Goal: Information Seeking & Learning: Find specific fact

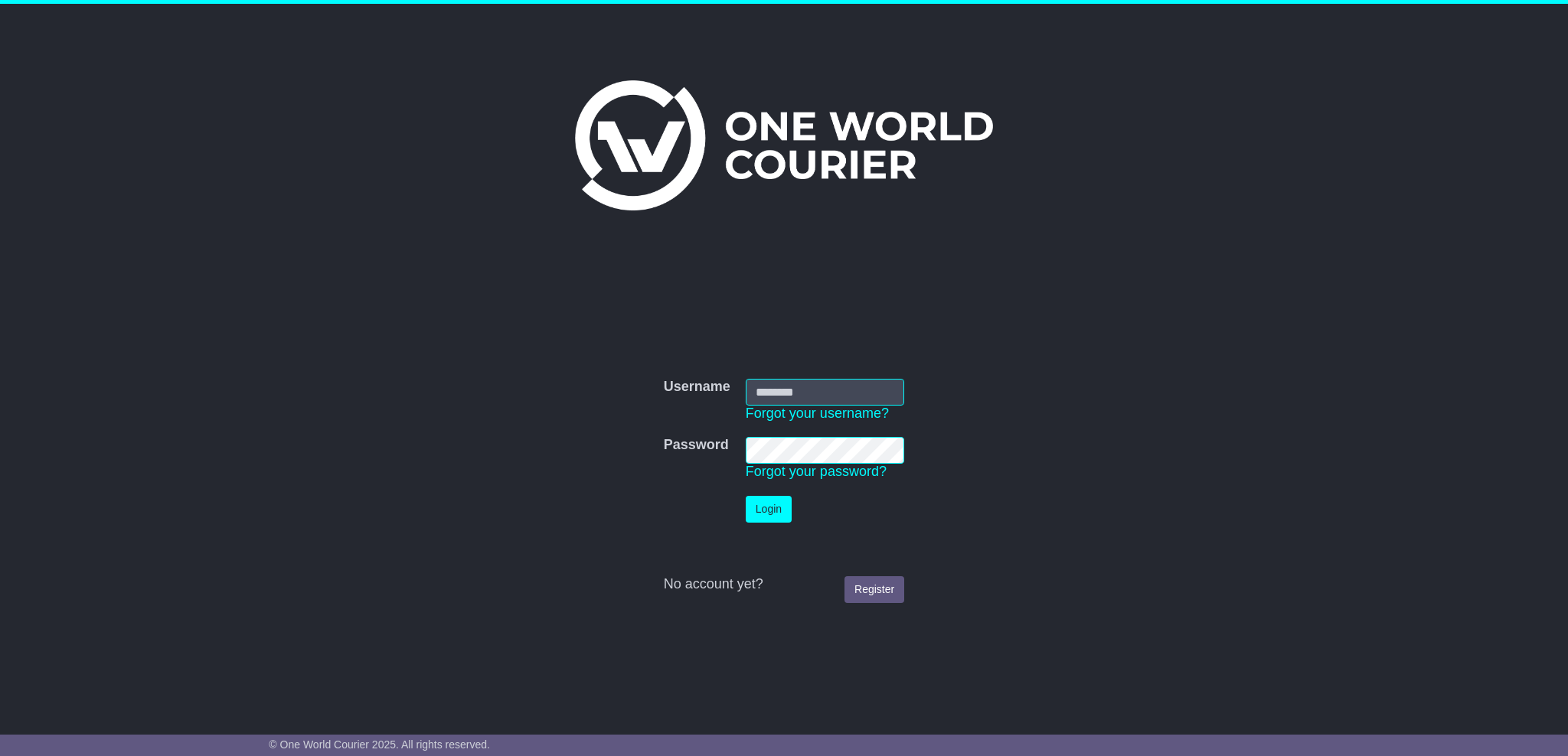
type input "**********"
drag, startPoint x: 769, startPoint y: 510, endPoint x: 766, endPoint y: 467, distance: 43.1
click at [772, 510] on button "Login" at bounding box center [768, 509] width 46 height 26
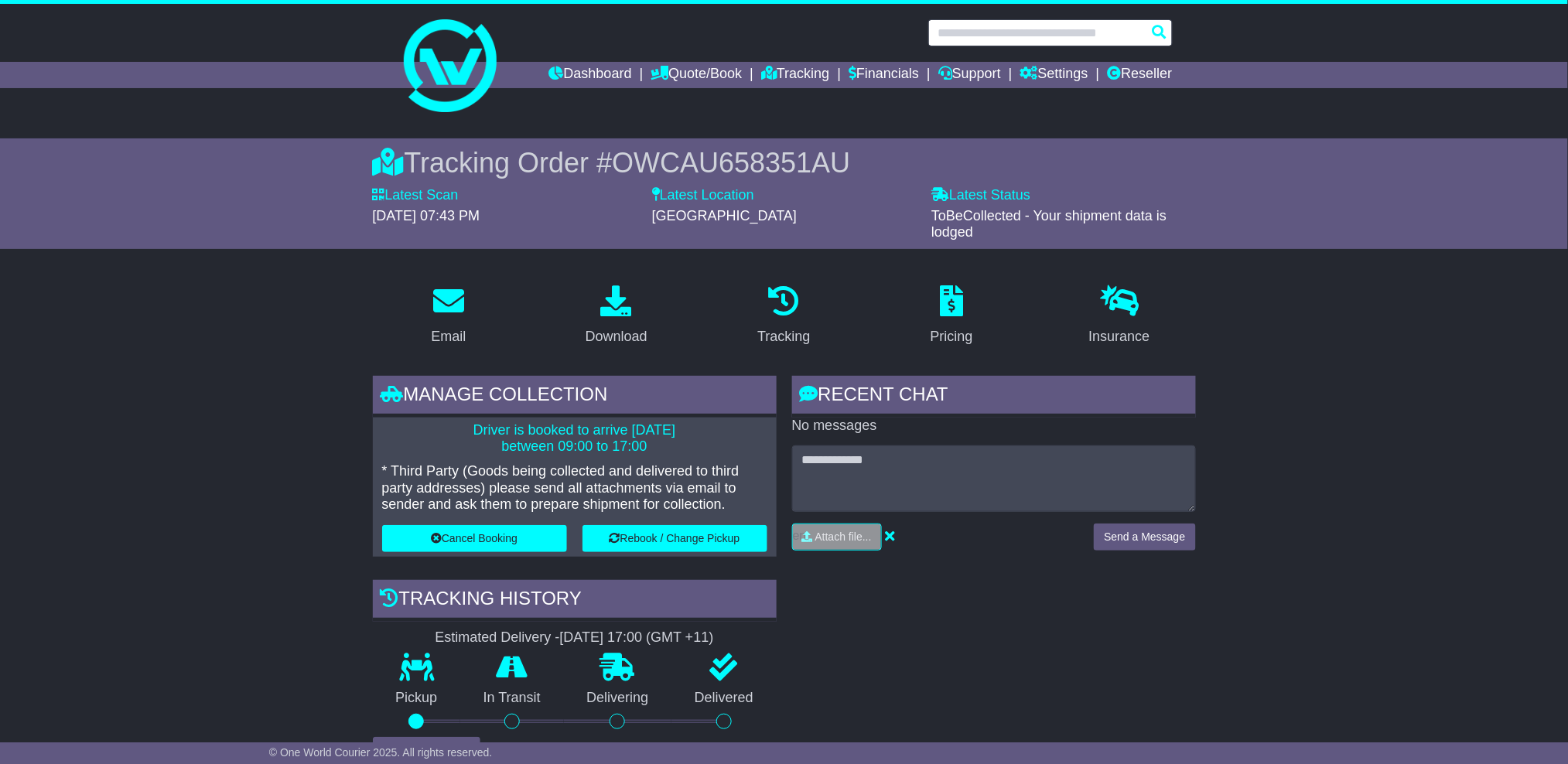
click at [981, 26] on input "text" at bounding box center [1050, 33] width 244 height 27
paste input "**********"
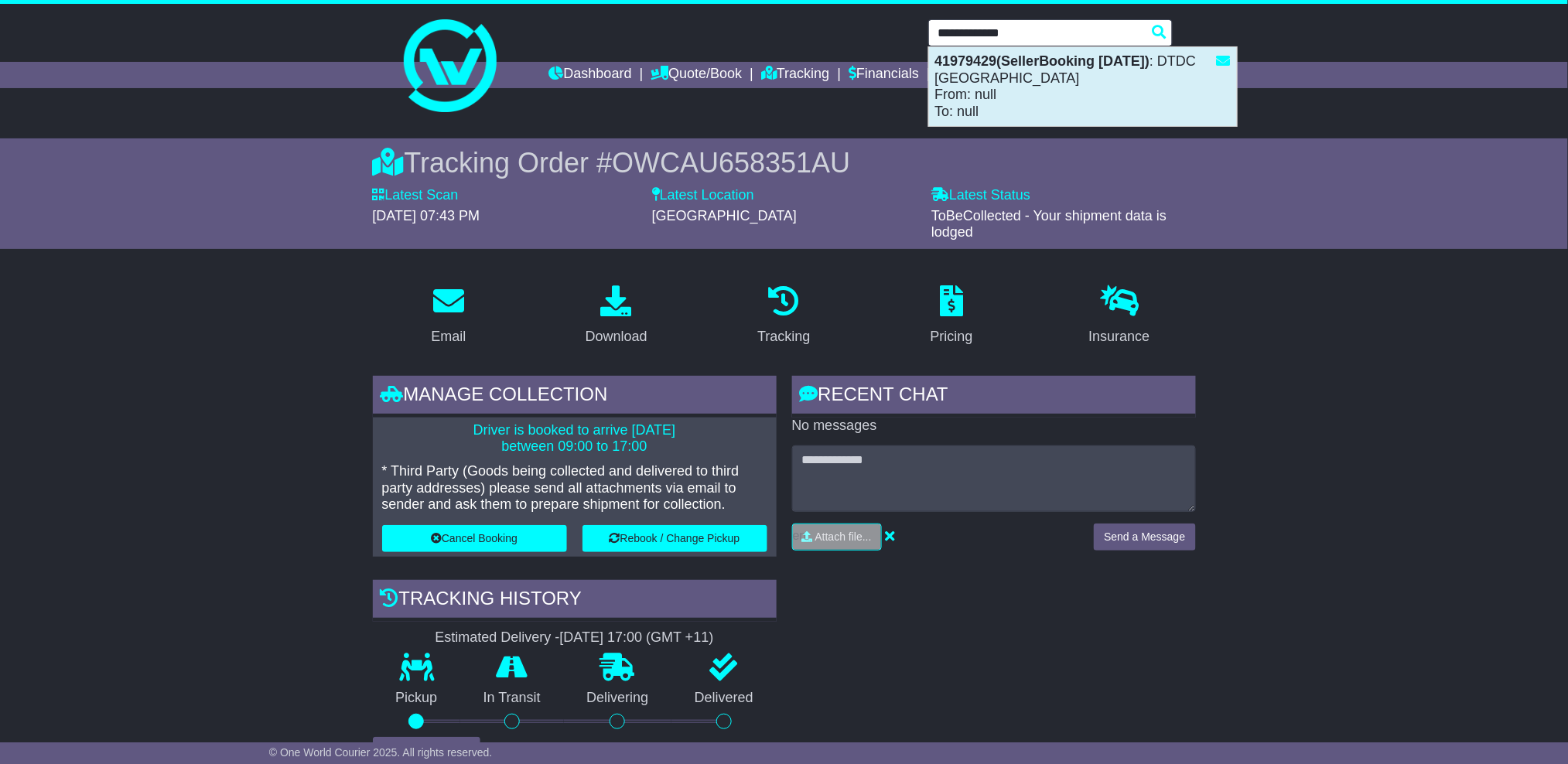
click at [1048, 97] on div "41979429(SellerBooking 13-10-2025) : DTDC Australia From: null To: null" at bounding box center [1083, 86] width 308 height 79
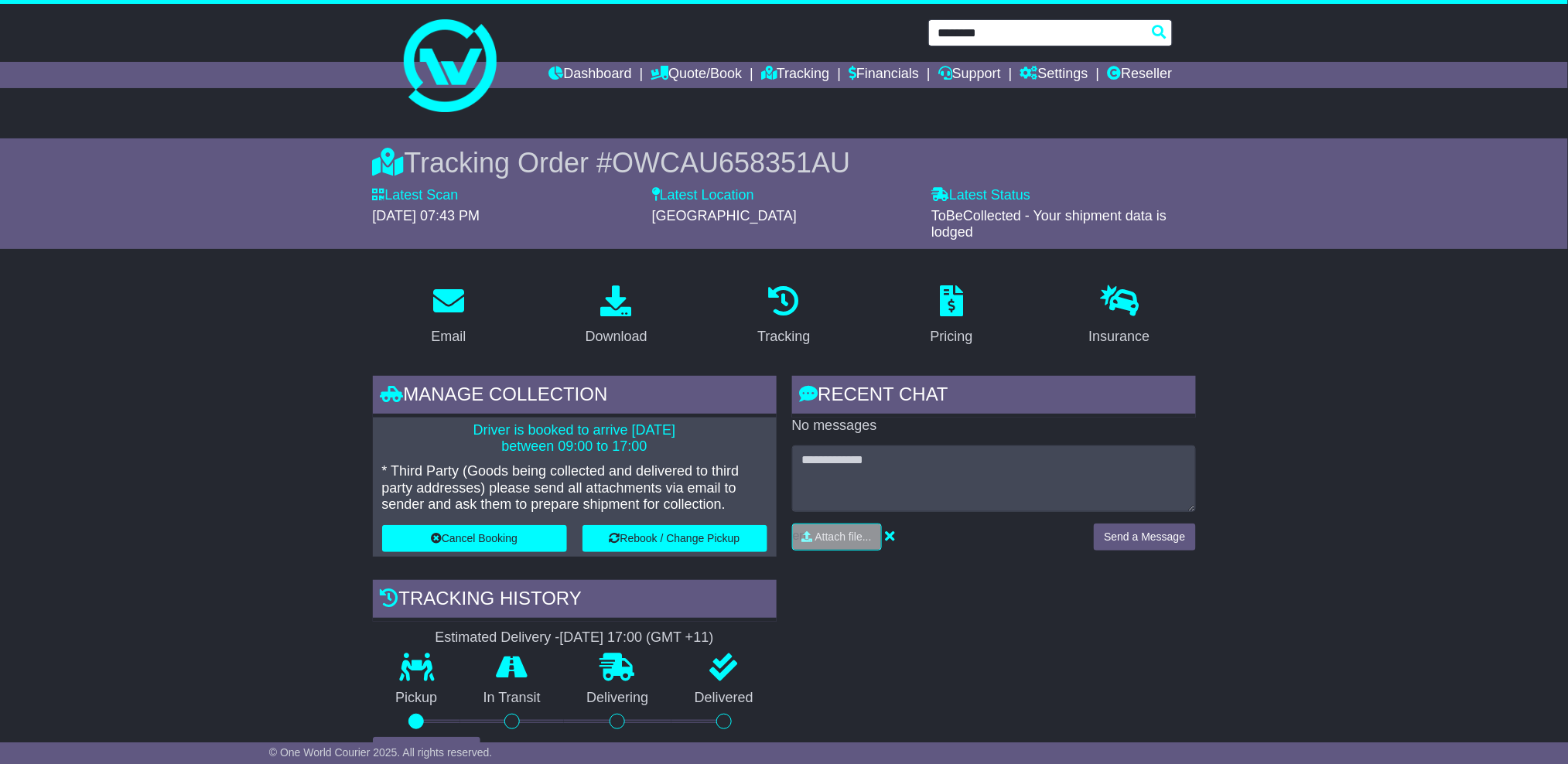
type input "********"
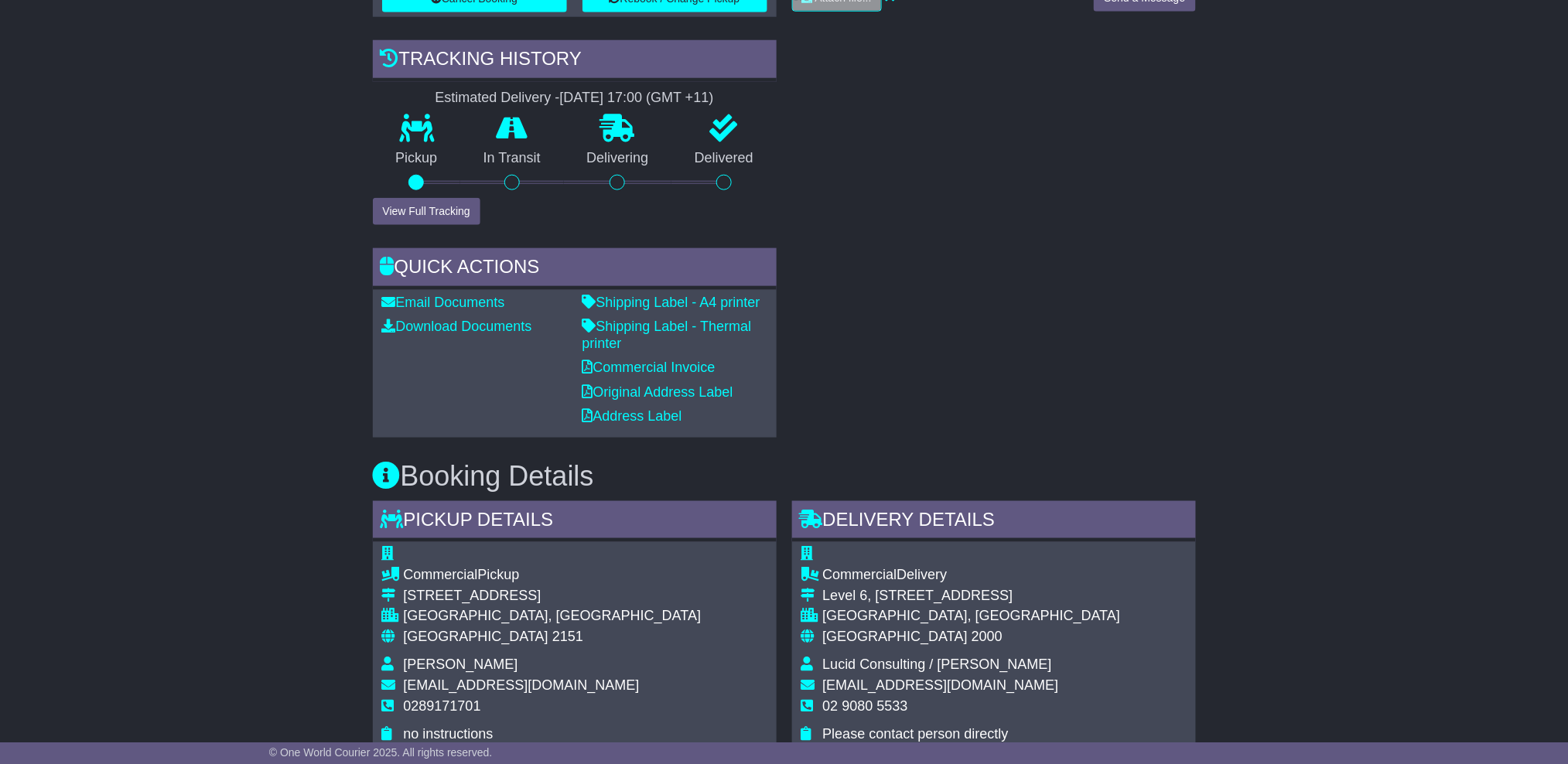
scroll to position [722, 0]
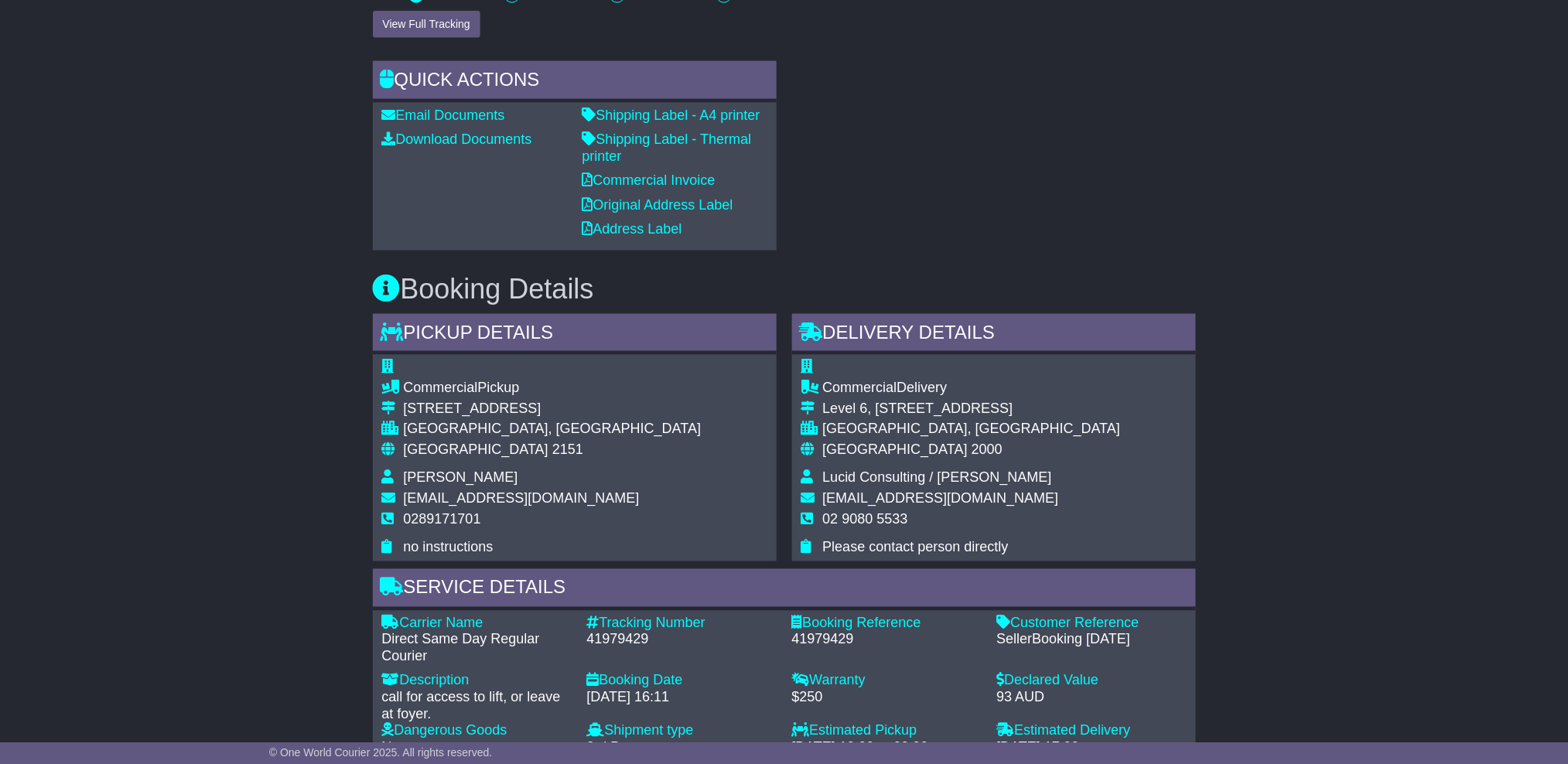
click at [488, 492] on span "support@fxsydney.com.au" at bounding box center [522, 499] width 236 height 16
copy tbody "support@fxsydney.com.au"
click at [621, 635] on div "41979429" at bounding box center [682, 641] width 189 height 17
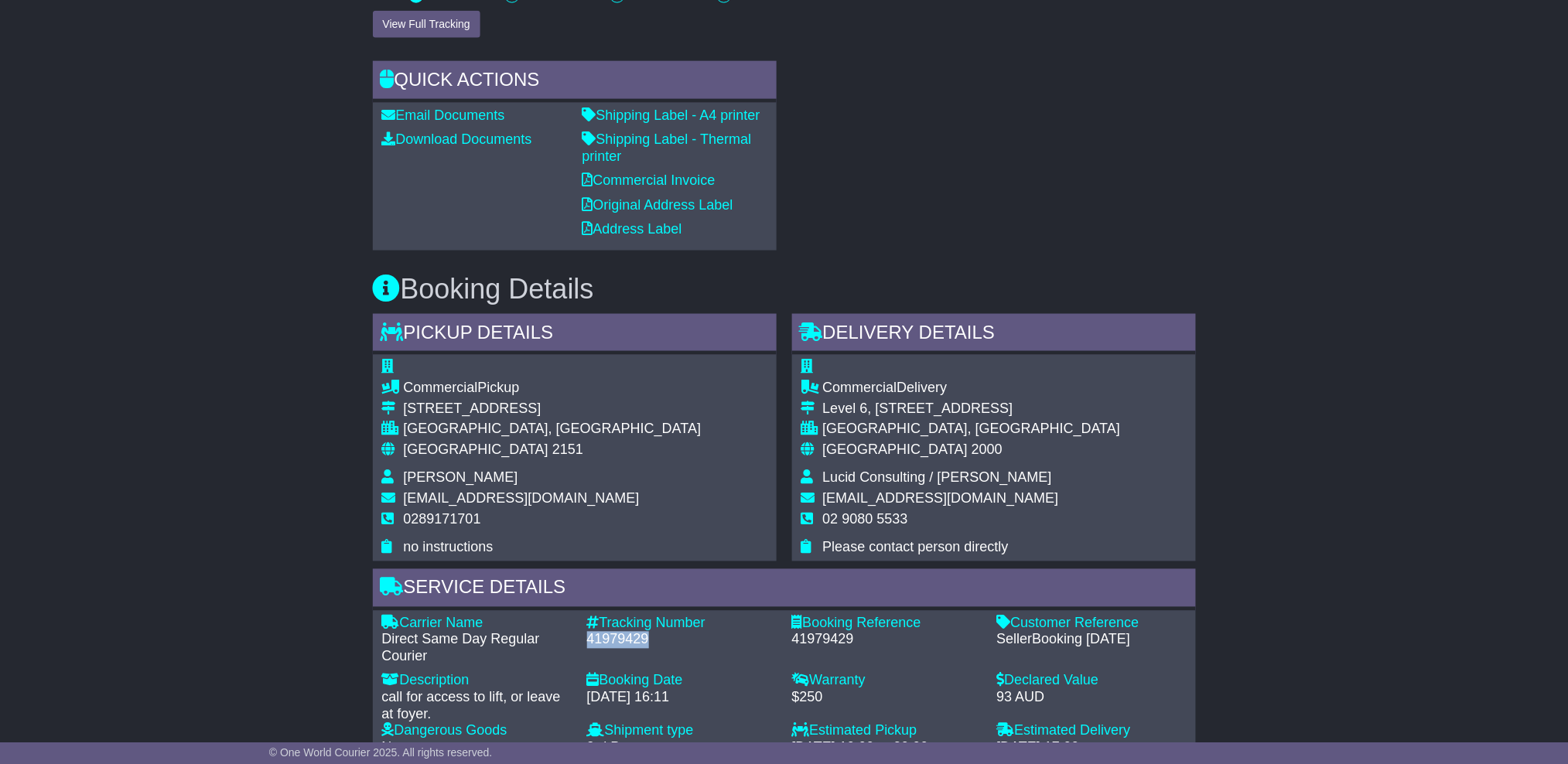
click at [620, 635] on div "41979429" at bounding box center [682, 641] width 189 height 17
copy div "41979429"
click at [439, 474] on span "Shantell Zhou" at bounding box center [461, 478] width 115 height 16
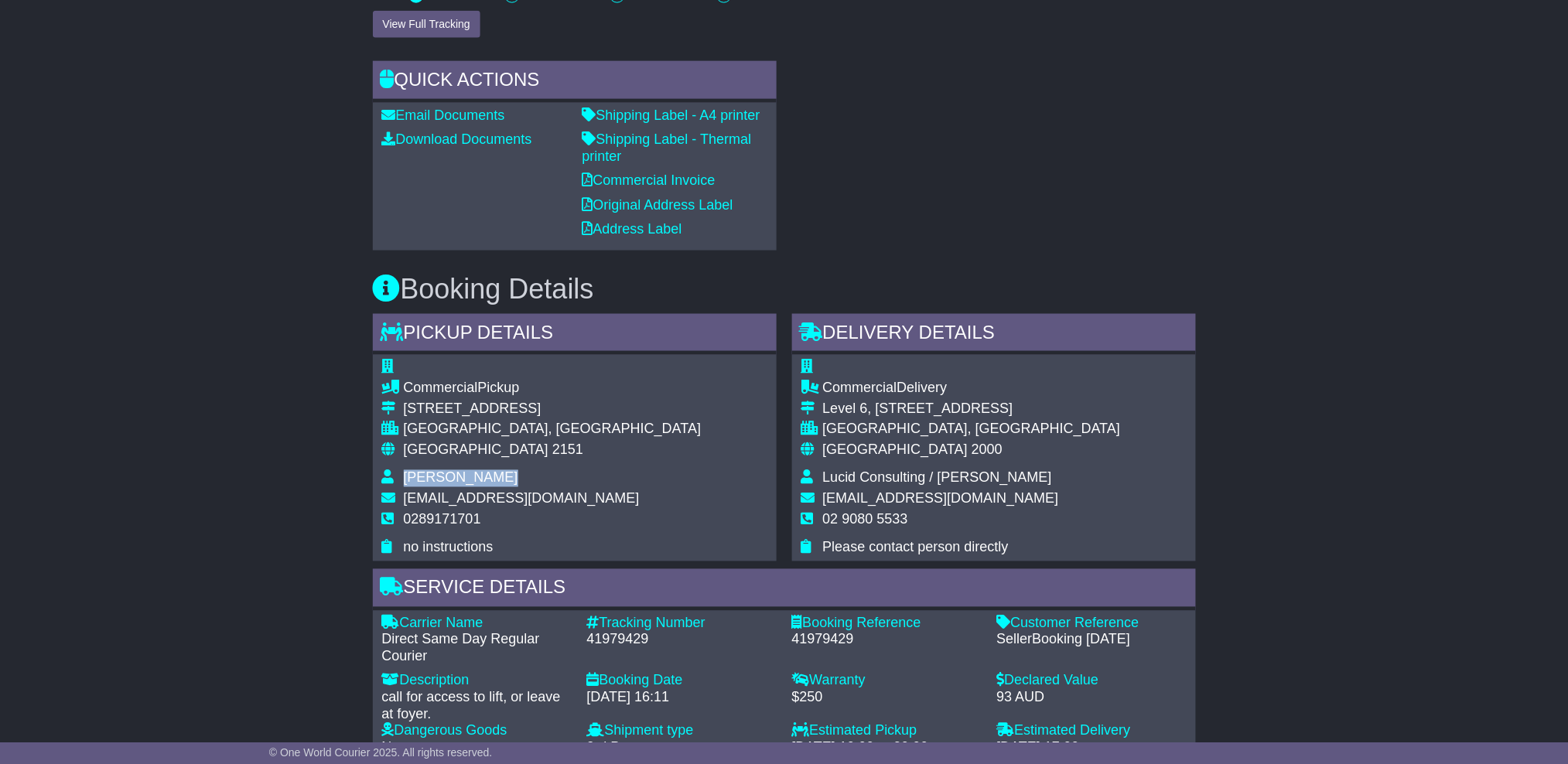
copy tbody "Shantell Zhou"
click at [899, 484] on td "Lucid Consulting / Laura" at bounding box center [972, 481] width 298 height 21
click at [911, 473] on span "Lucid Consulting / Laura" at bounding box center [938, 478] width 229 height 16
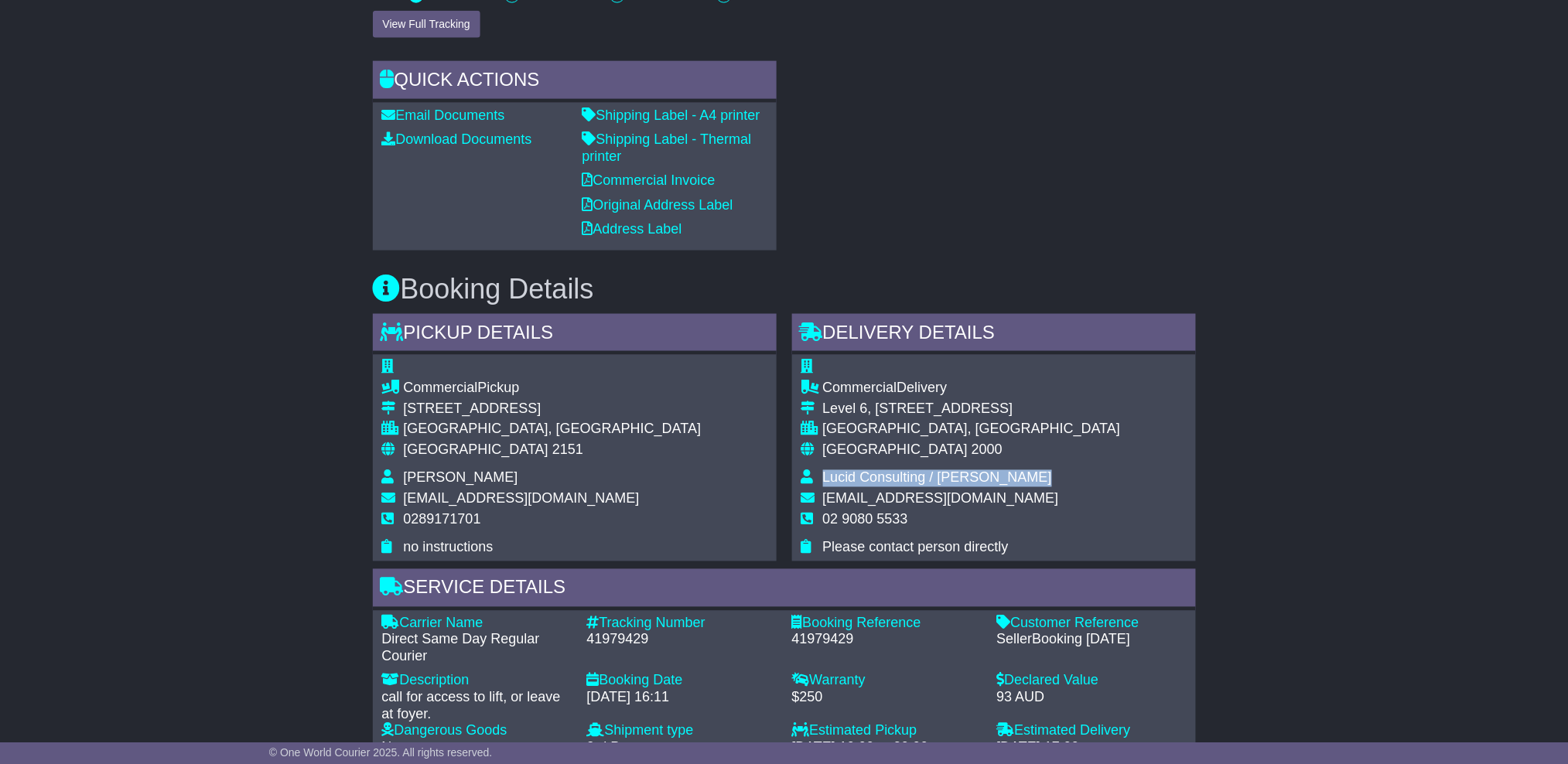
copy tbody "Lucid Consulting / Laura"
